Goal: Check status: Check status

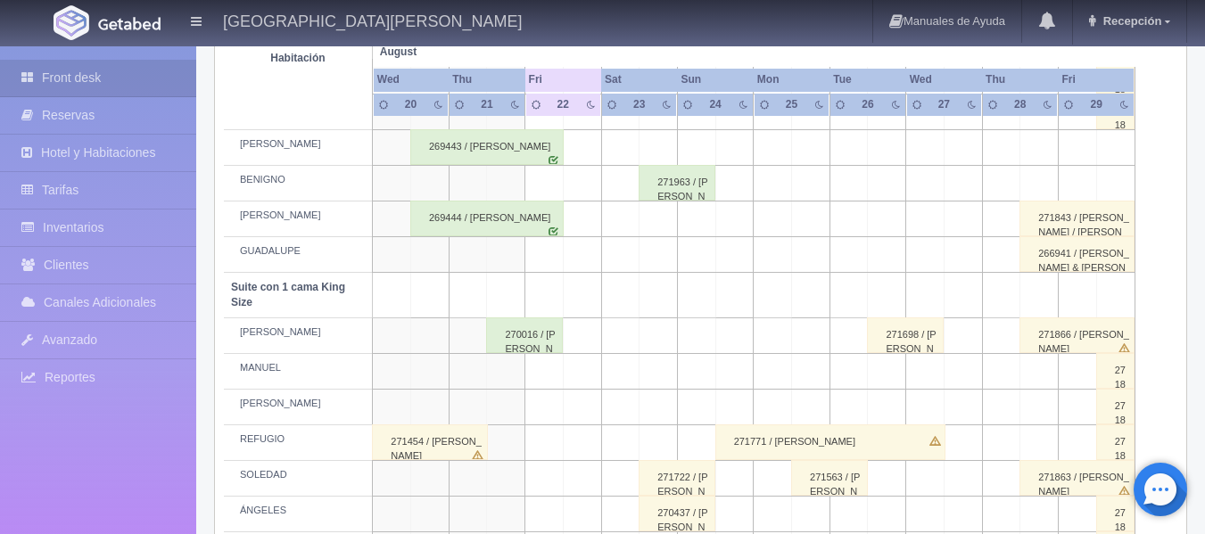
scroll to position [803, 0]
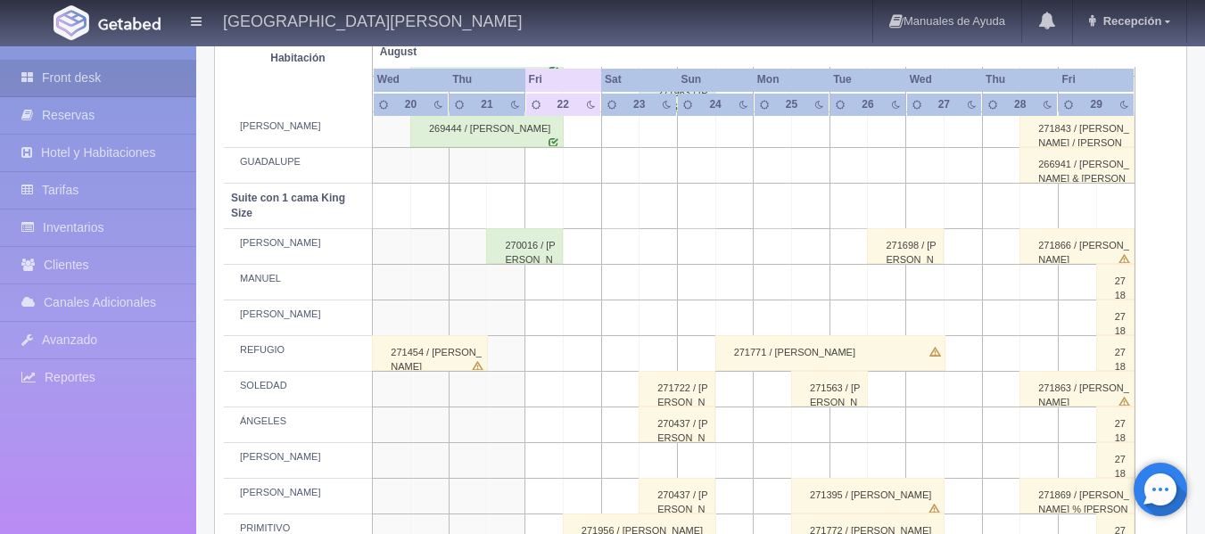
click at [515, 251] on div "270016 / [PERSON_NAME] De Los [PERSON_NAME]" at bounding box center [524, 246] width 77 height 36
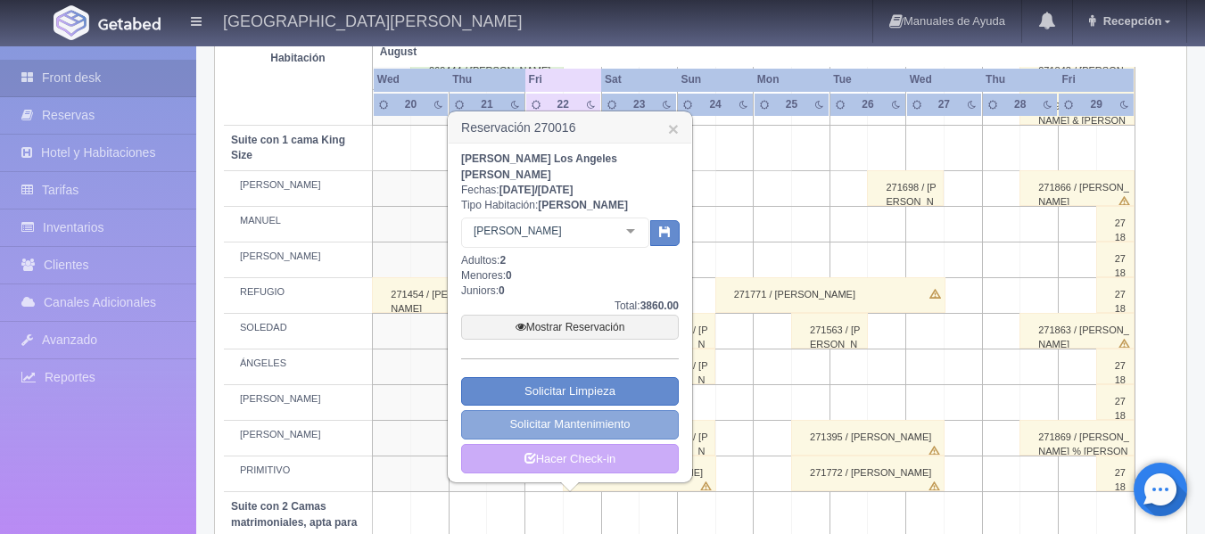
scroll to position [892, 0]
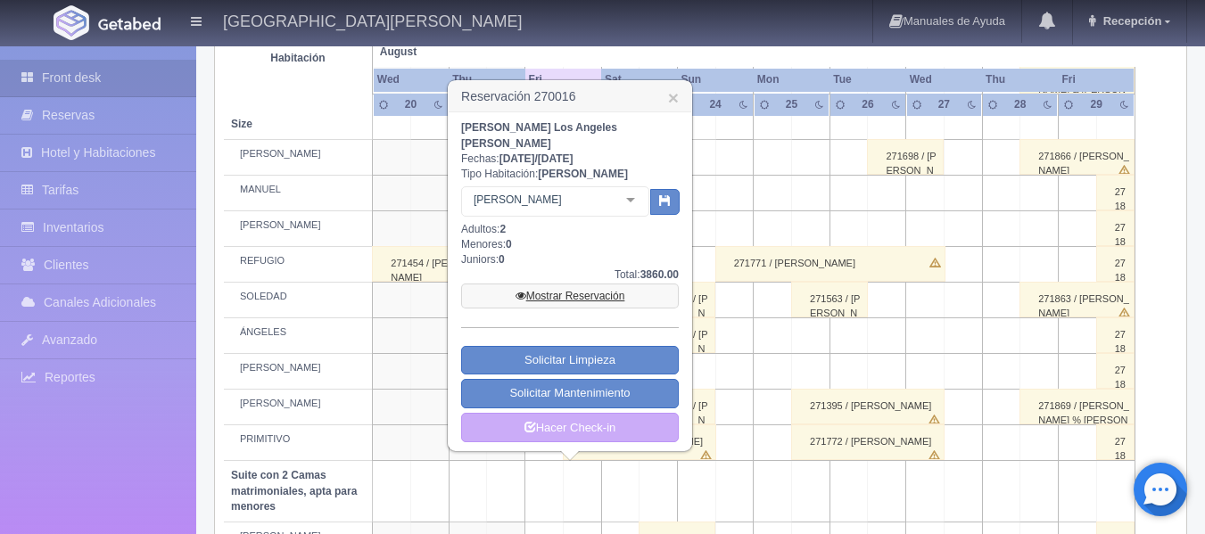
click at [574, 284] on link "Mostrar Reservación" at bounding box center [570, 296] width 218 height 25
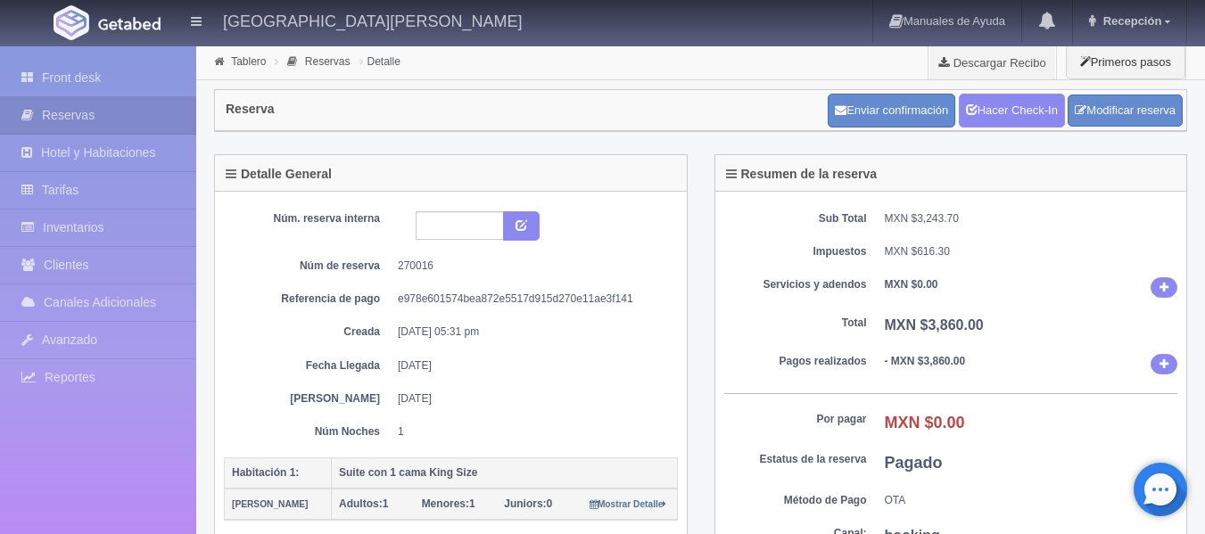
click at [1017, 174] on div "Resumen de la reserva" at bounding box center [951, 173] width 472 height 37
click at [83, 62] on link "Front desk" at bounding box center [98, 78] width 196 height 37
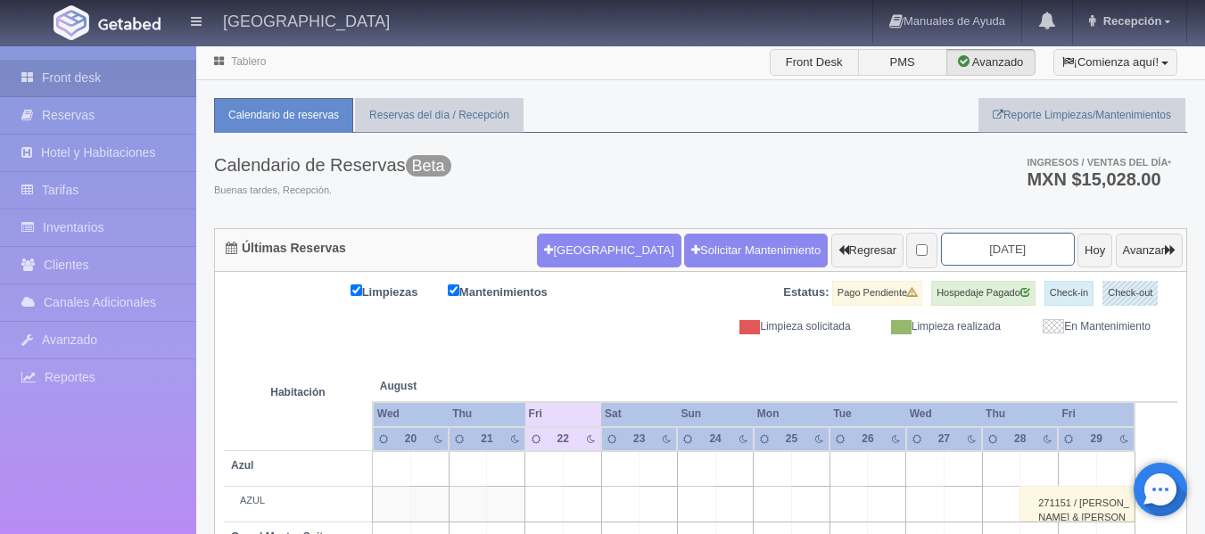
click at [958, 254] on input "2025-08-22" at bounding box center [1008, 249] width 134 height 33
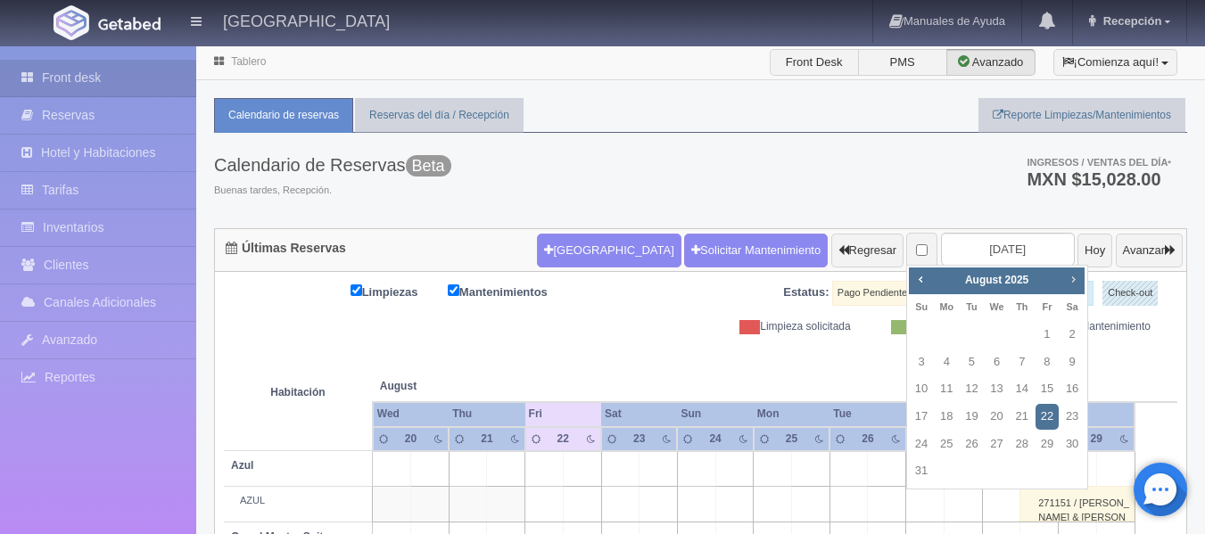
click at [1073, 276] on span "Next" at bounding box center [1073, 279] width 14 height 14
click at [951, 418] on link "22" at bounding box center [946, 417] width 23 height 26
type input "2025-09-22"
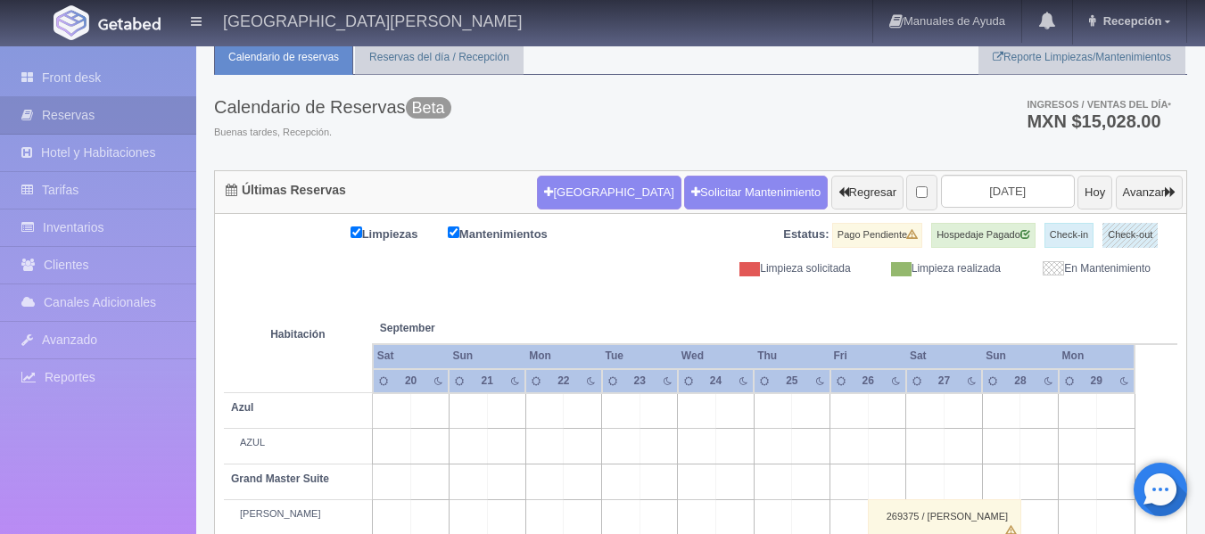
scroll to position [89, 0]
